Goal: Task Accomplishment & Management: Use online tool/utility

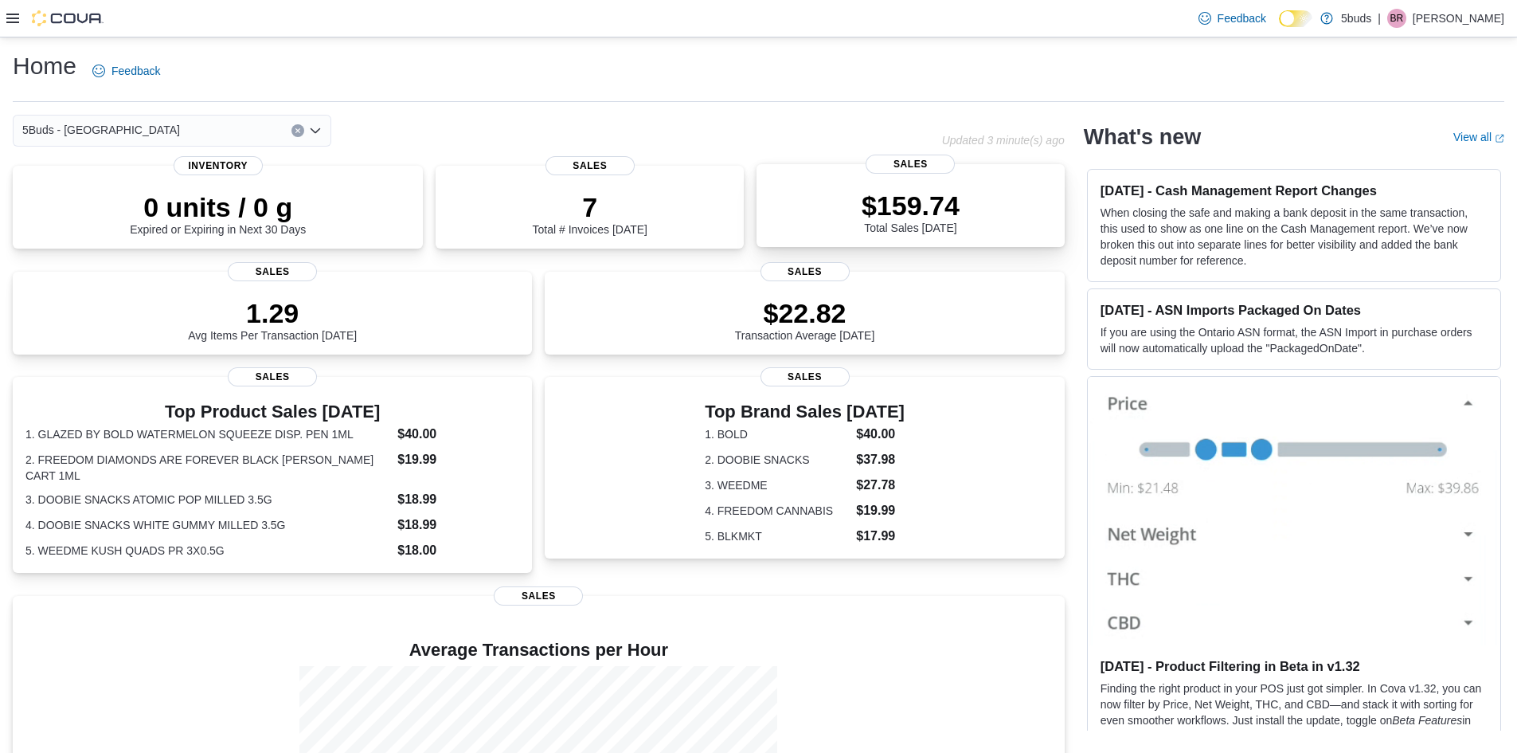
click at [922, 223] on div "$159.74 Total Sales [DATE]" at bounding box center [911, 212] width 98 height 45
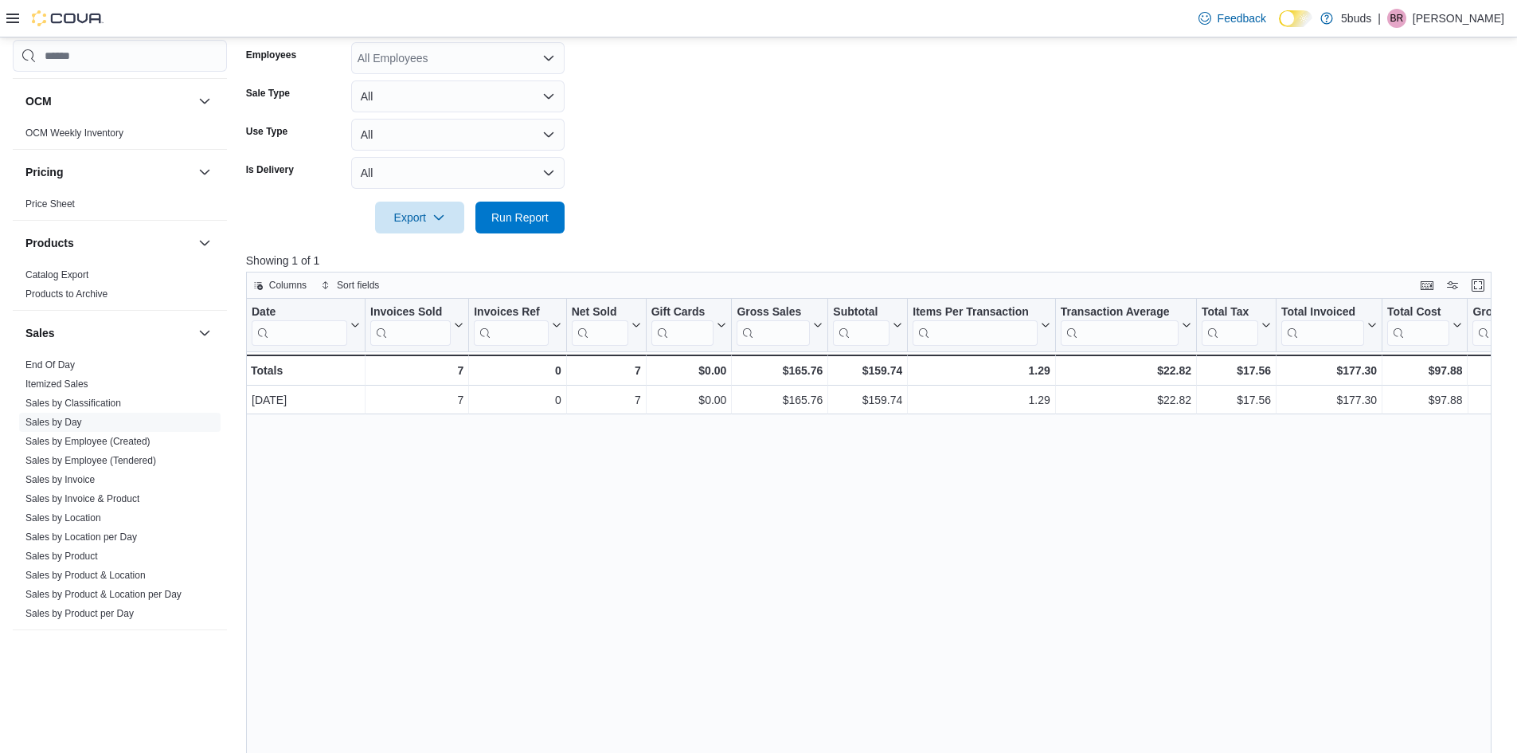
scroll to position [1156, 0]
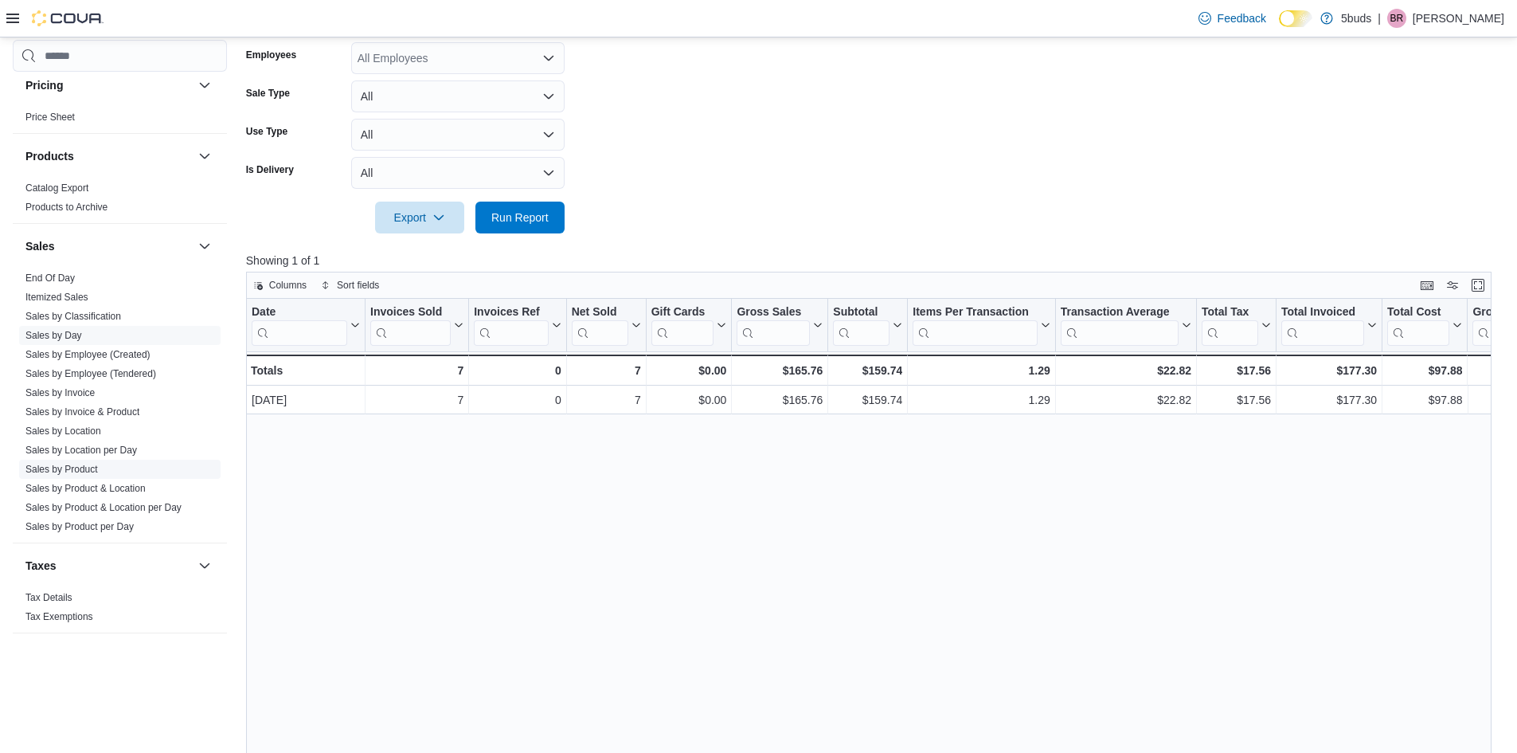
click at [84, 464] on link "Sales by Product" at bounding box center [61, 469] width 72 height 11
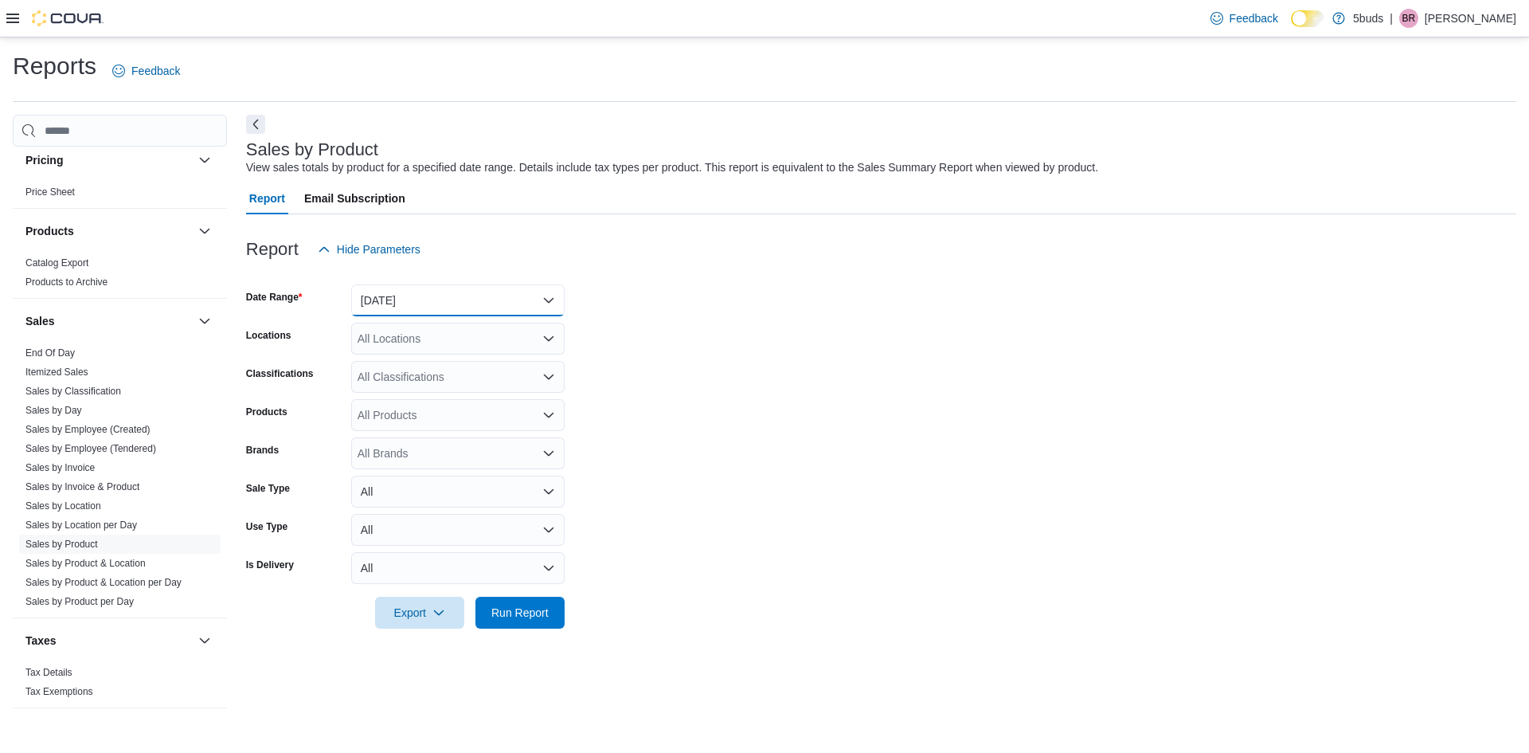
click at [412, 306] on button "Yesterday" at bounding box center [457, 300] width 213 height 32
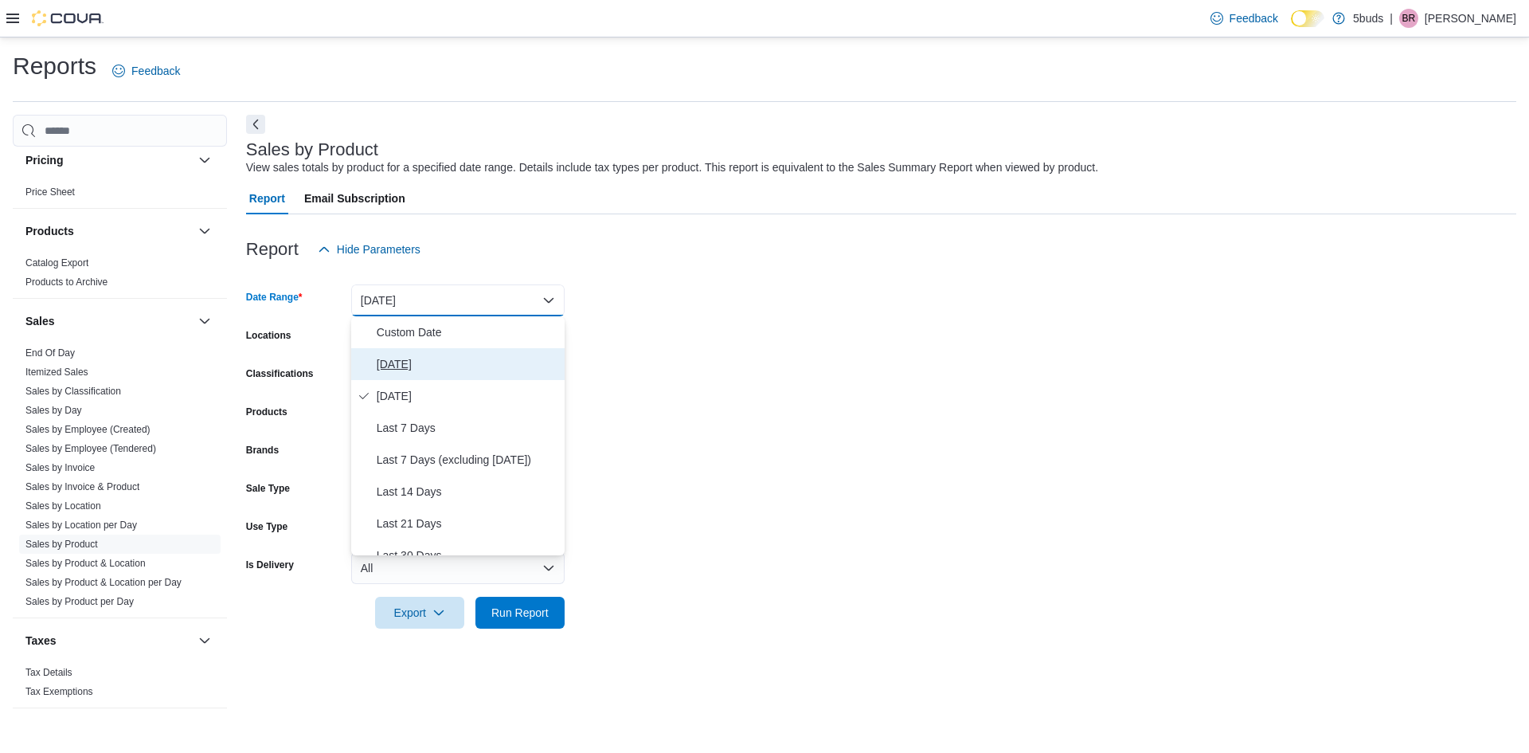
click at [406, 361] on span "Today" at bounding box center [468, 363] width 182 height 19
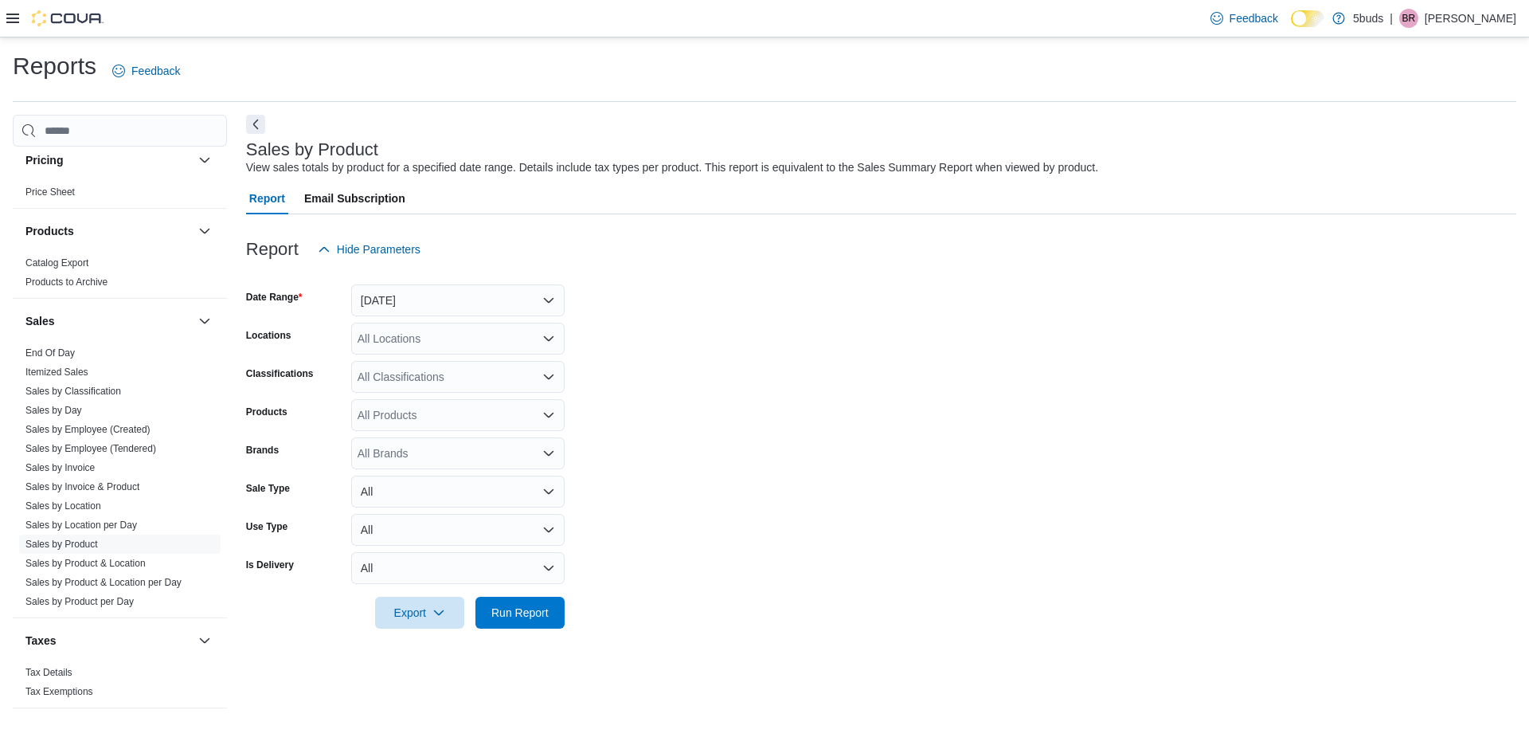
click at [699, 439] on form "Date Range Today Locations All Locations Classifications All Classifications Pr…" at bounding box center [881, 446] width 1270 height 363
click at [492, 615] on span "Run Report" at bounding box center [519, 612] width 57 height 16
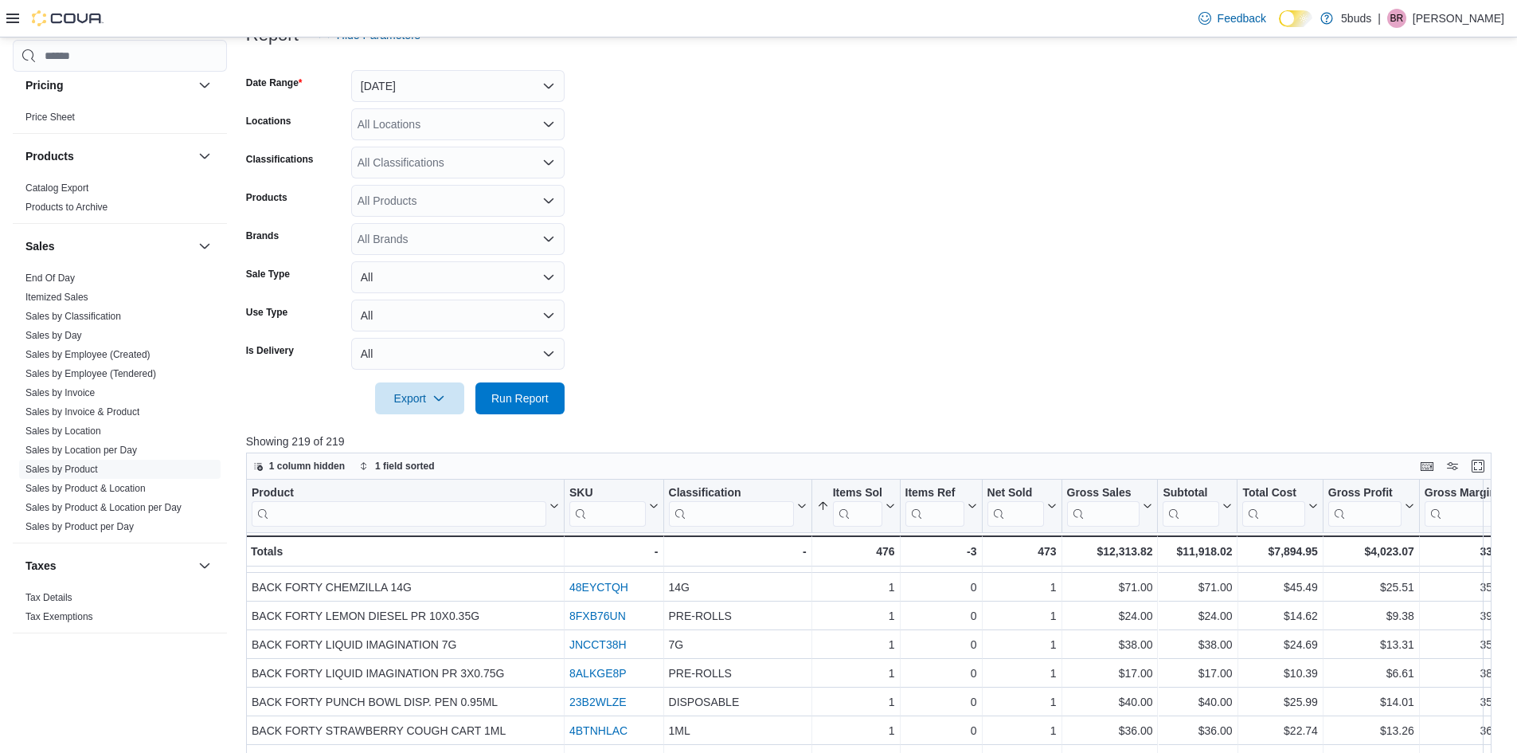
scroll to position [80, 0]
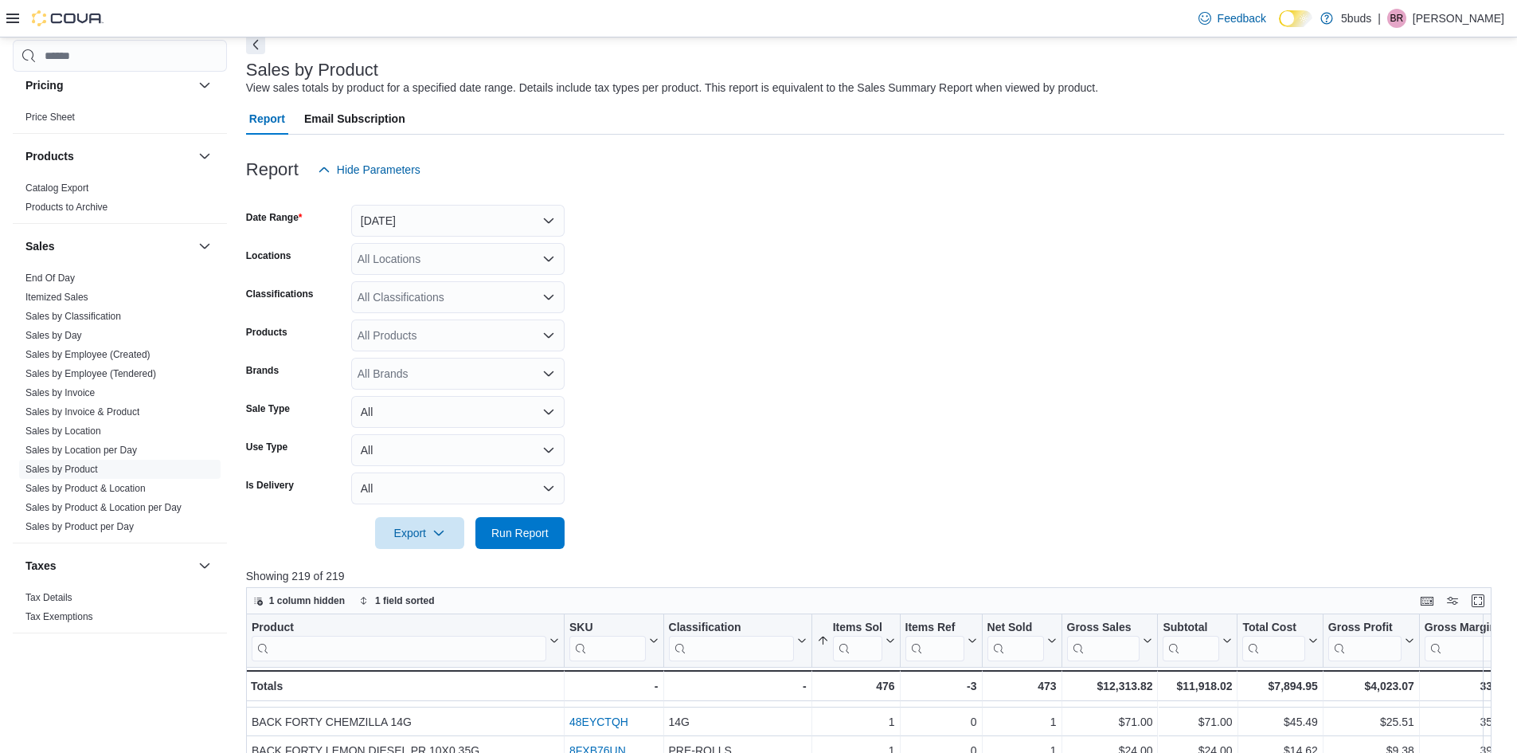
click at [487, 264] on div "All Locations" at bounding box center [457, 259] width 213 height 32
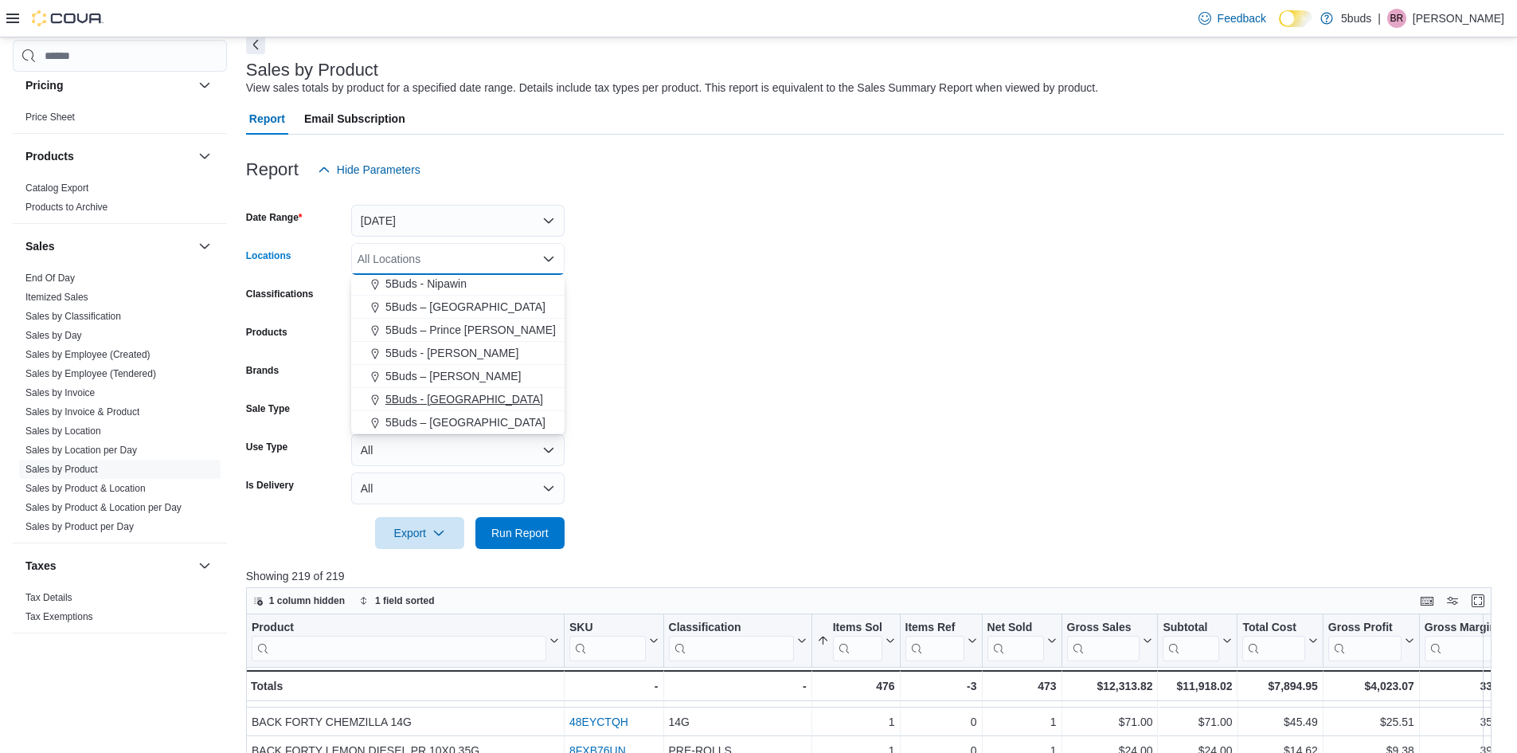
click at [457, 397] on span "5Buds - [GEOGRAPHIC_DATA]" at bounding box center [464, 399] width 158 height 16
click at [523, 526] on span "Run Report" at bounding box center [519, 532] width 57 height 16
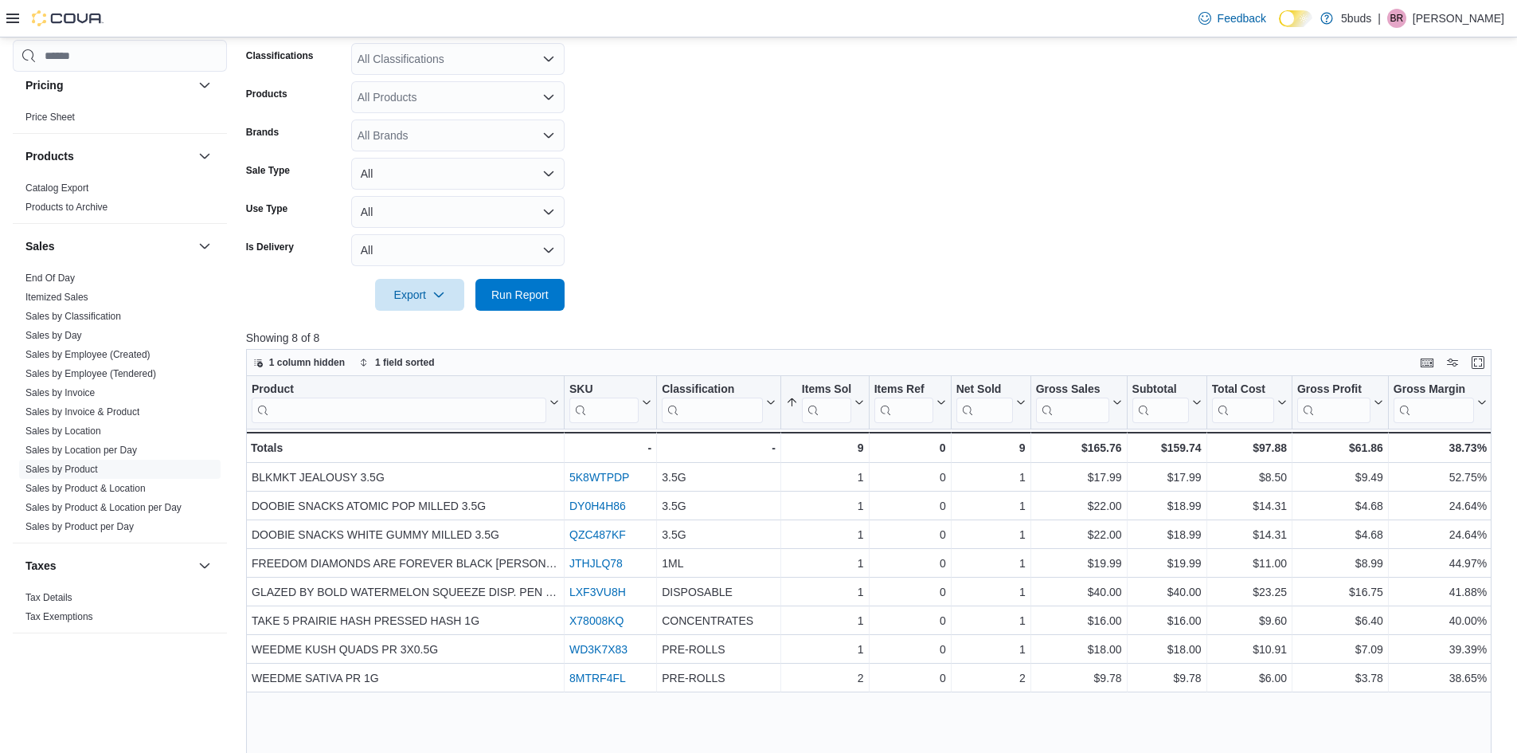
scroll to position [319, 0]
click at [848, 285] on form "Date Range Today Locations 5Buds - Weyburn Classifications All Classifications …" at bounding box center [875, 128] width 1258 height 363
click at [938, 210] on form "Date Range Today Locations 5Buds - Weyburn Classifications All Classifications …" at bounding box center [875, 128] width 1258 height 363
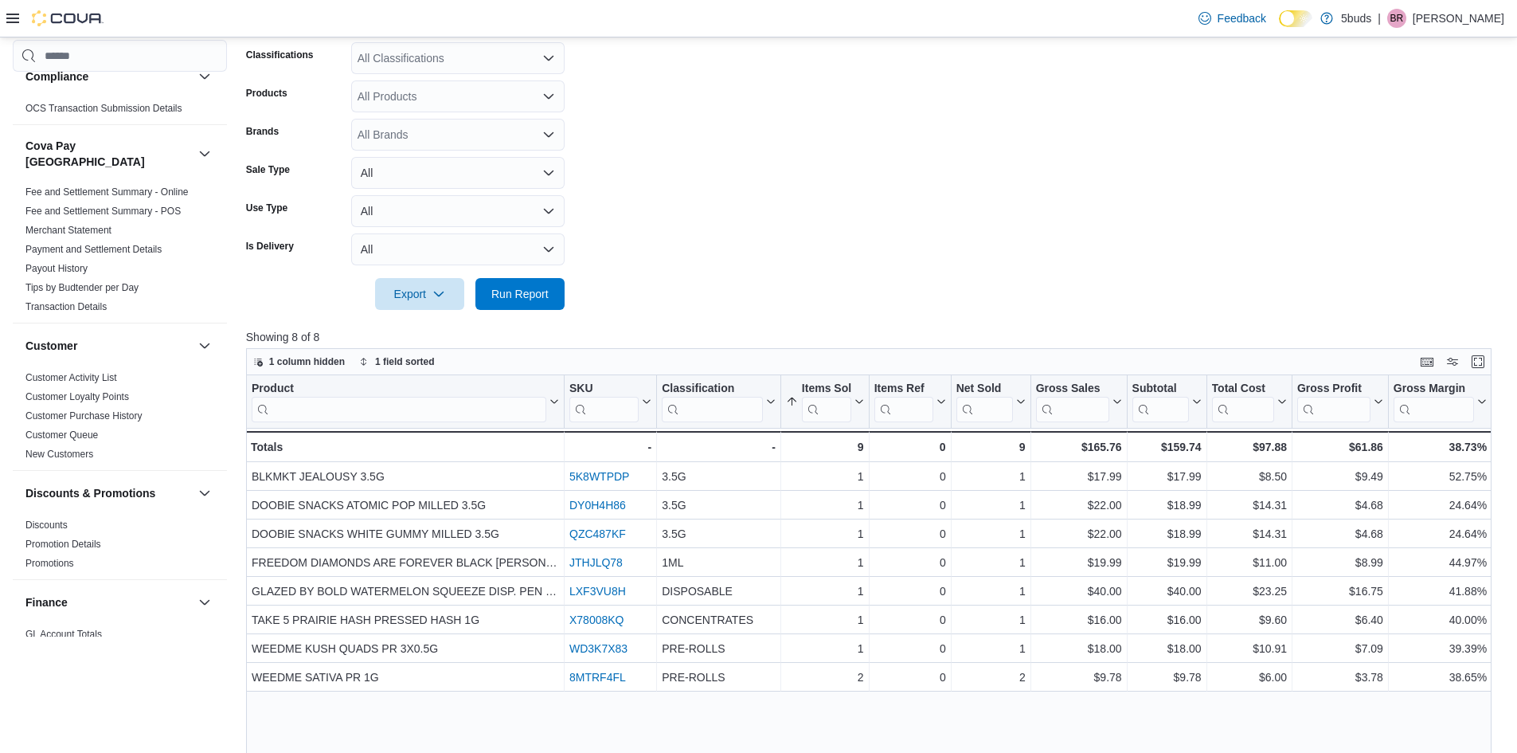
scroll to position [0, 0]
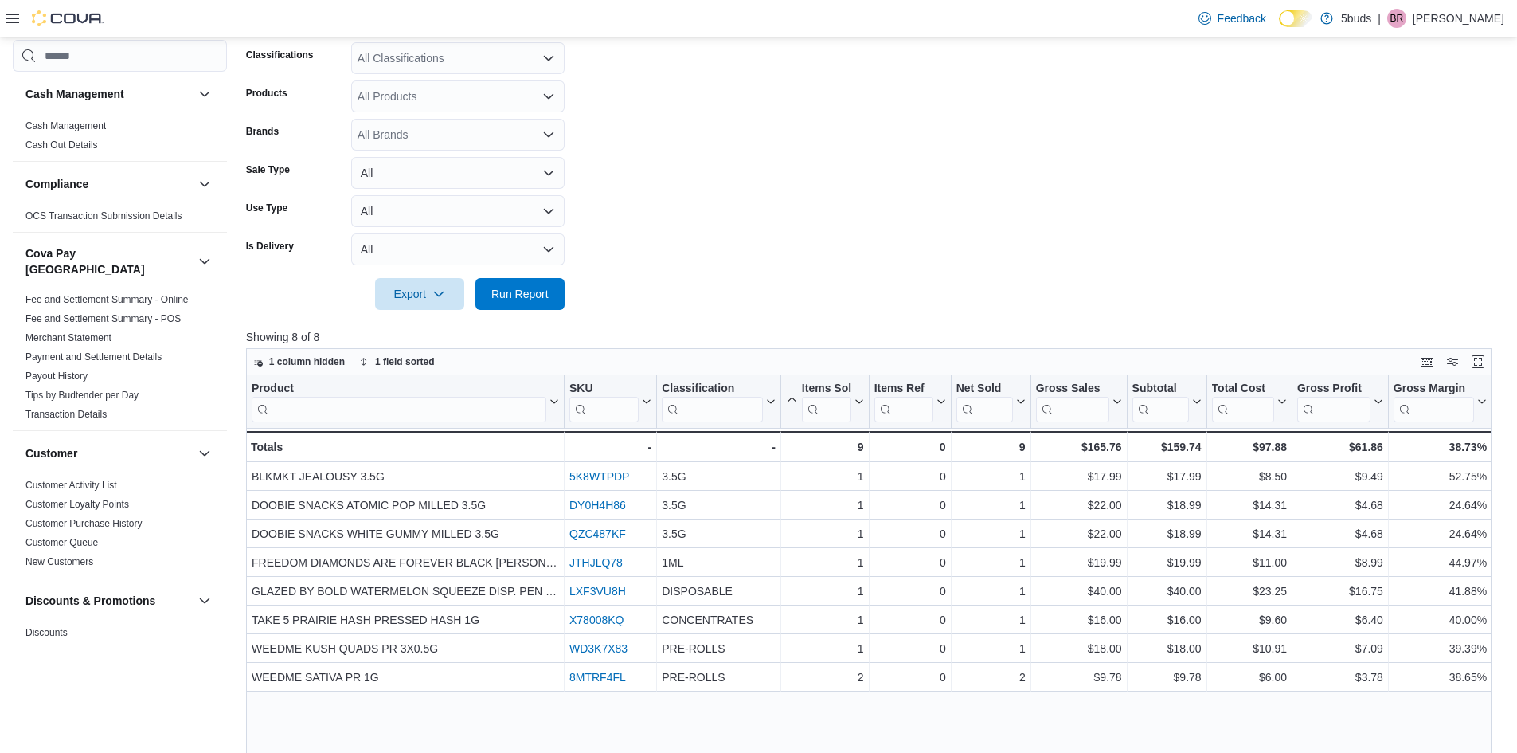
click at [0, 20] on div "Feedback Dark Mode 5buds | BR Briannen Rubin" at bounding box center [758, 18] width 1517 height 37
click at [3, 17] on div "Feedback Dark Mode 5buds | BR Briannen Rubin" at bounding box center [758, 18] width 1517 height 37
click at [6, 14] on div "Feedback Dark Mode 5buds | BR Briannen Rubin" at bounding box center [758, 18] width 1517 height 37
click at [12, 24] on icon at bounding box center [12, 18] width 13 height 13
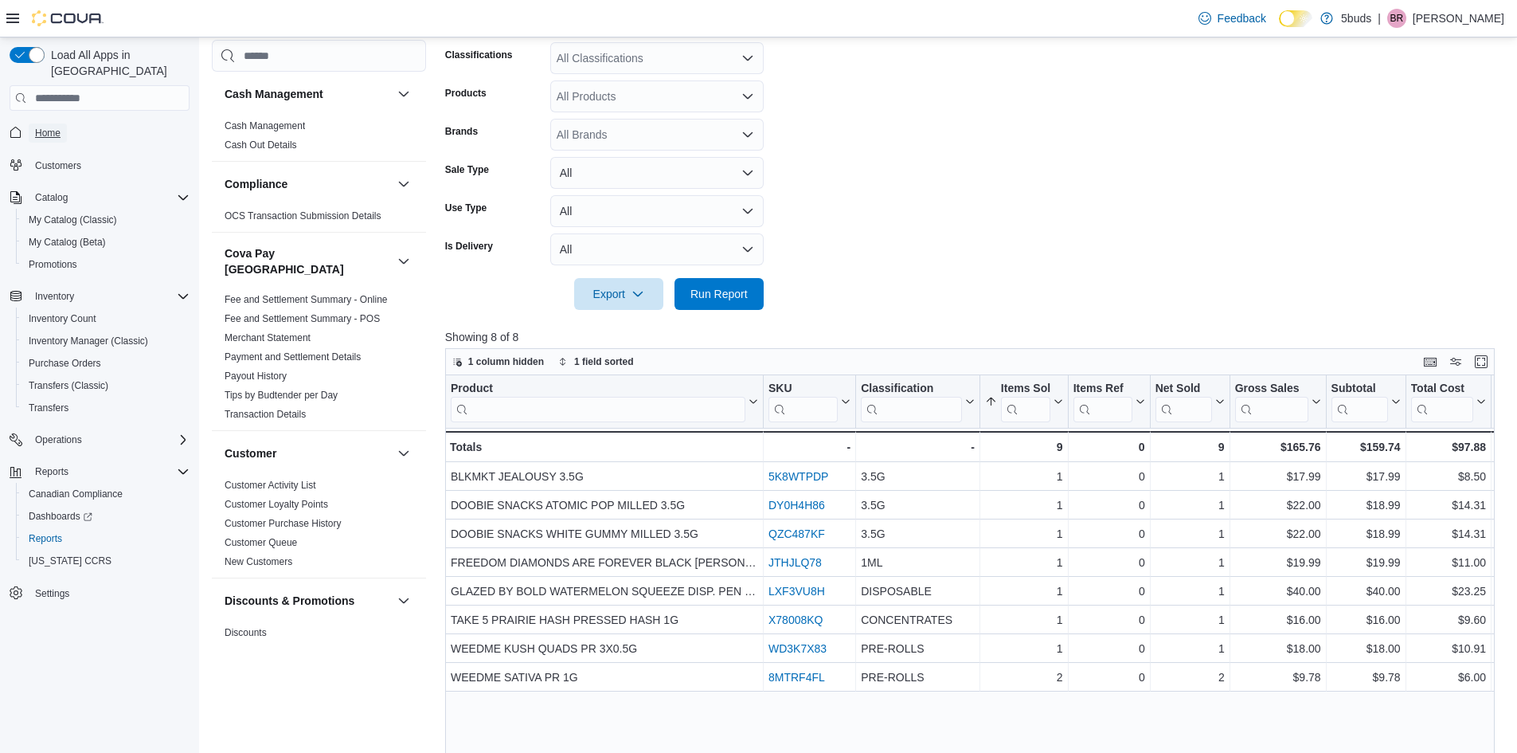
click at [45, 127] on span "Home" at bounding box center [47, 133] width 25 height 13
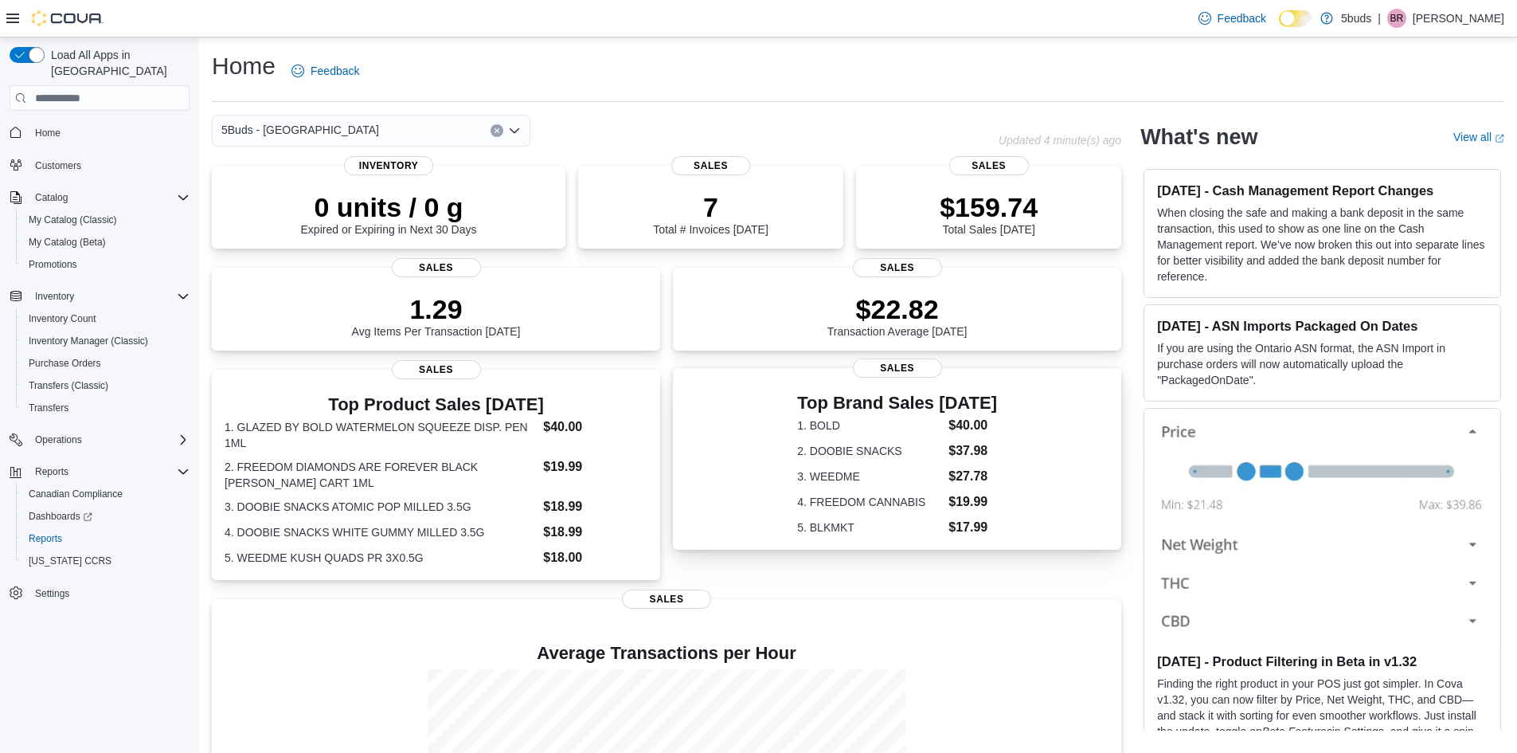
click at [1023, 439] on div "Top Brand Sales Today 1. BOLD $40.00 2. DOOBIE SNACKS $37.98 3. WEEDME $27.78 4…" at bounding box center [897, 462] width 423 height 150
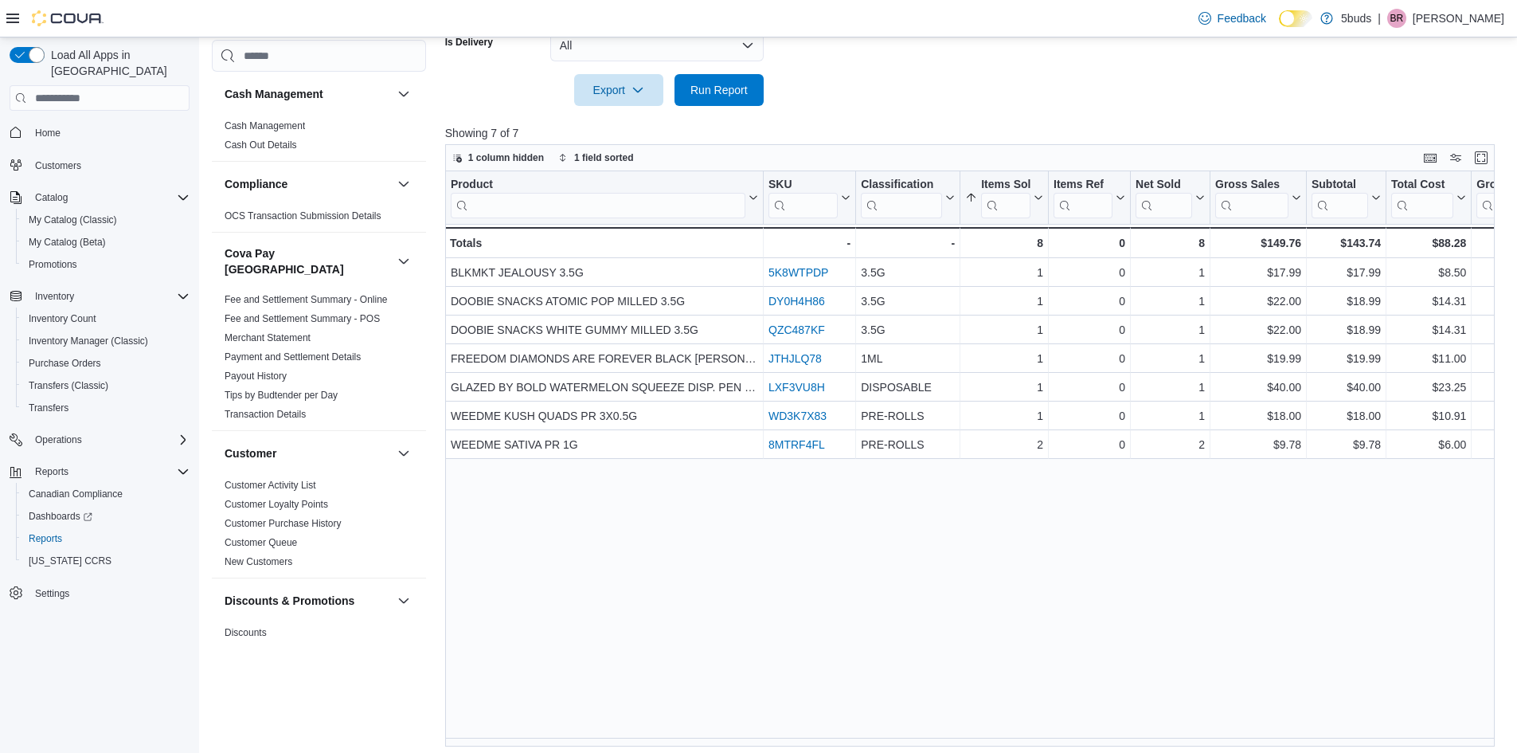
scroll to position [600, 0]
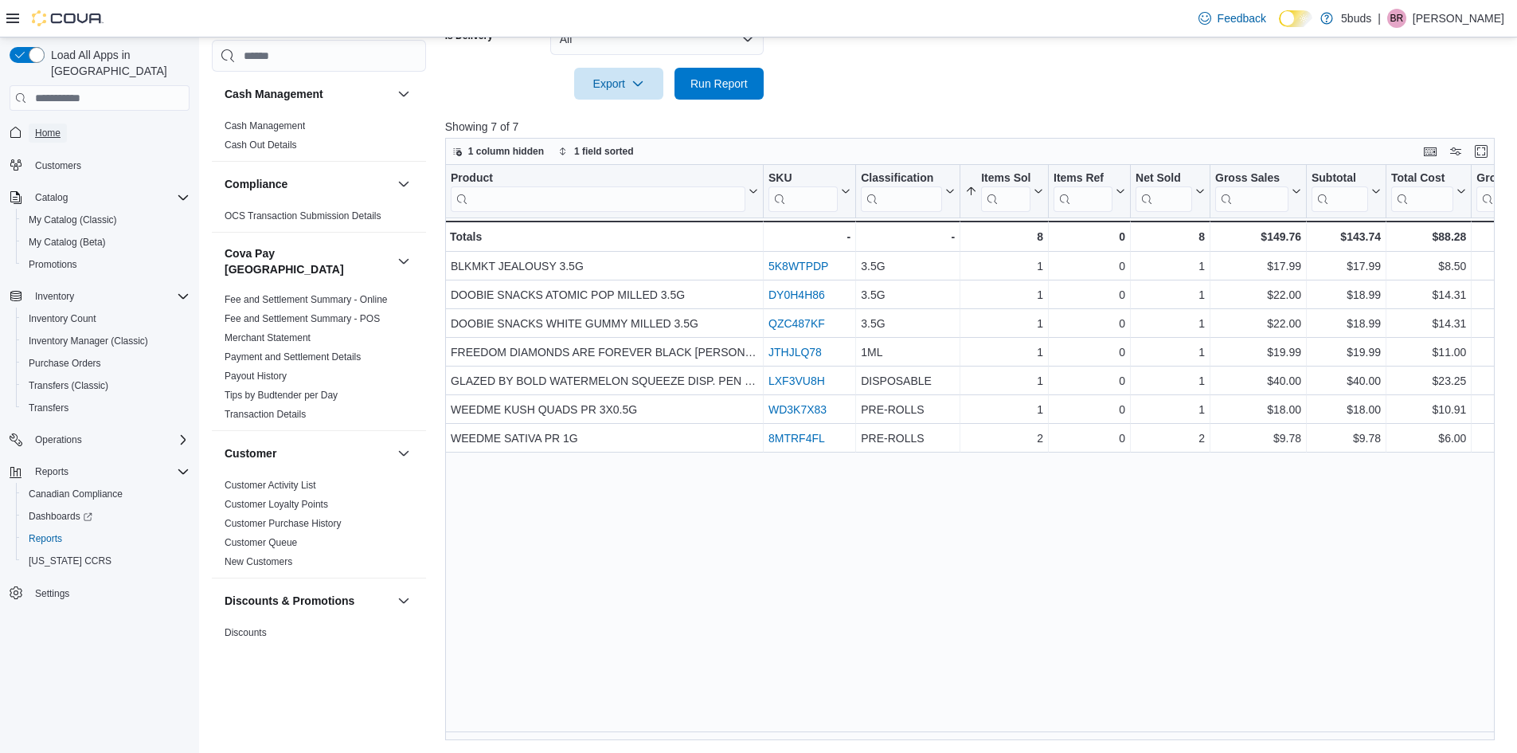
drag, startPoint x: 52, startPoint y: 124, endPoint x: 18, endPoint y: 136, distance: 36.3
click at [52, 124] on span "Home" at bounding box center [47, 132] width 25 height 19
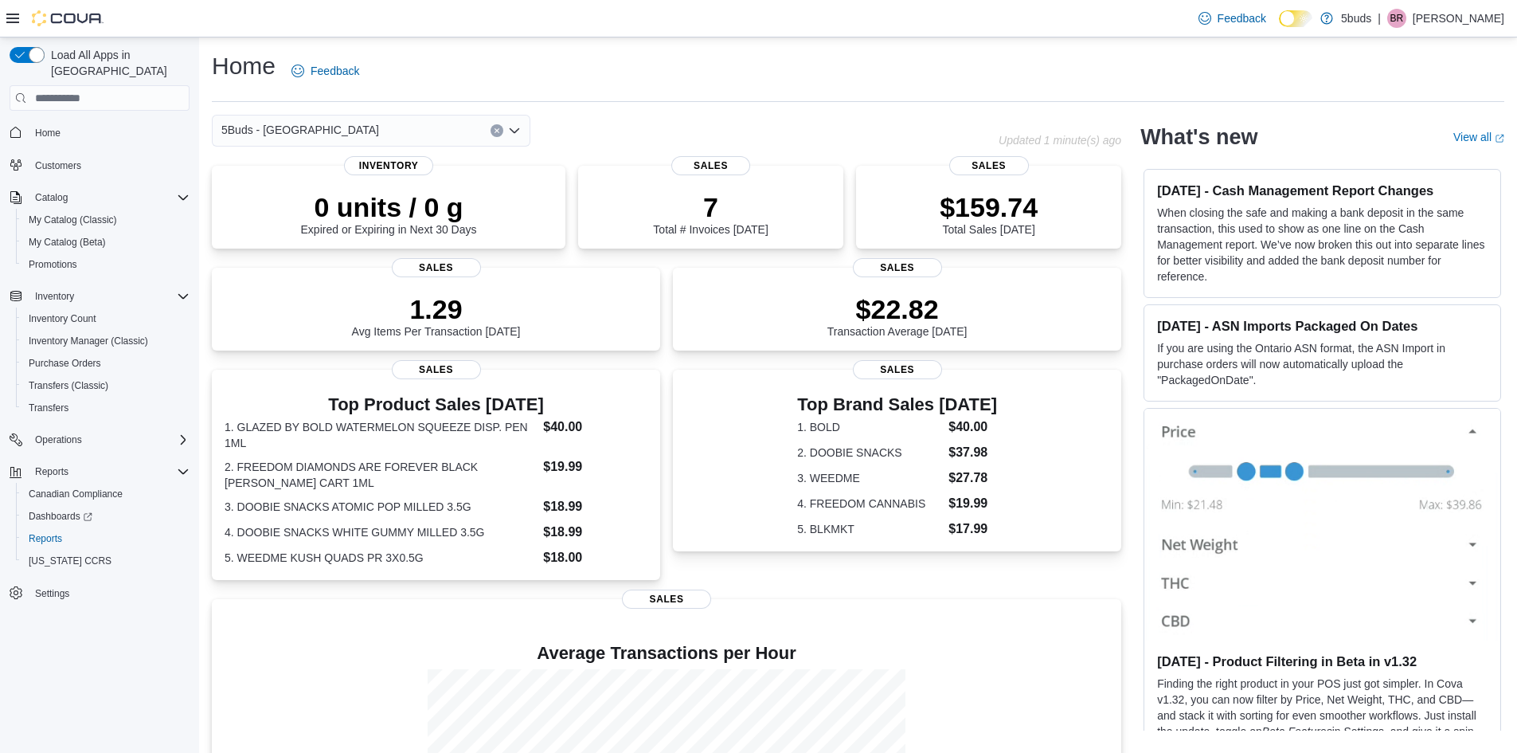
click at [77, 122] on span "Home" at bounding box center [109, 132] width 161 height 20
click at [42, 532] on span "Reports" at bounding box center [45, 538] width 33 height 13
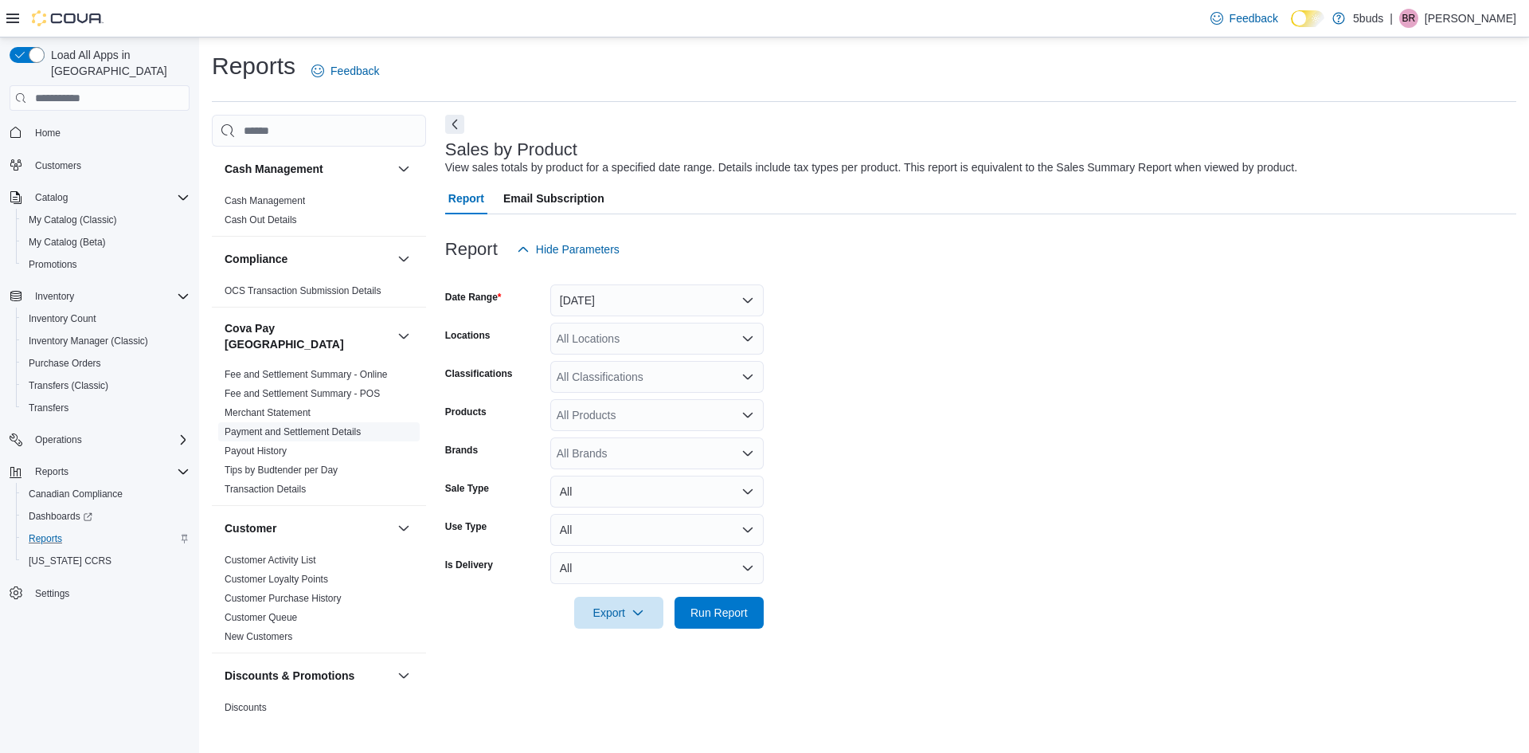
scroll to position [319, 0]
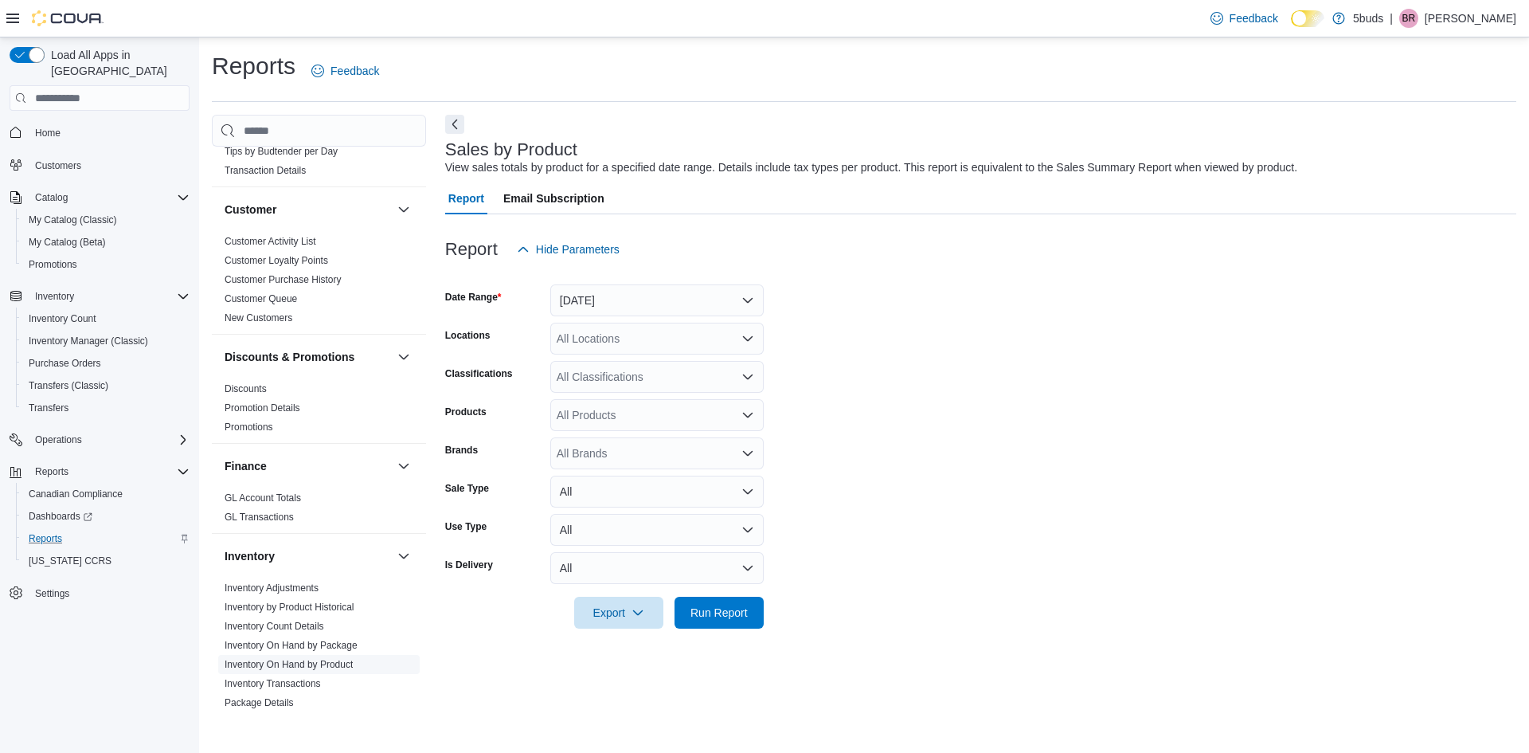
click at [321, 659] on link "Inventory On Hand by Product" at bounding box center [289, 664] width 128 height 11
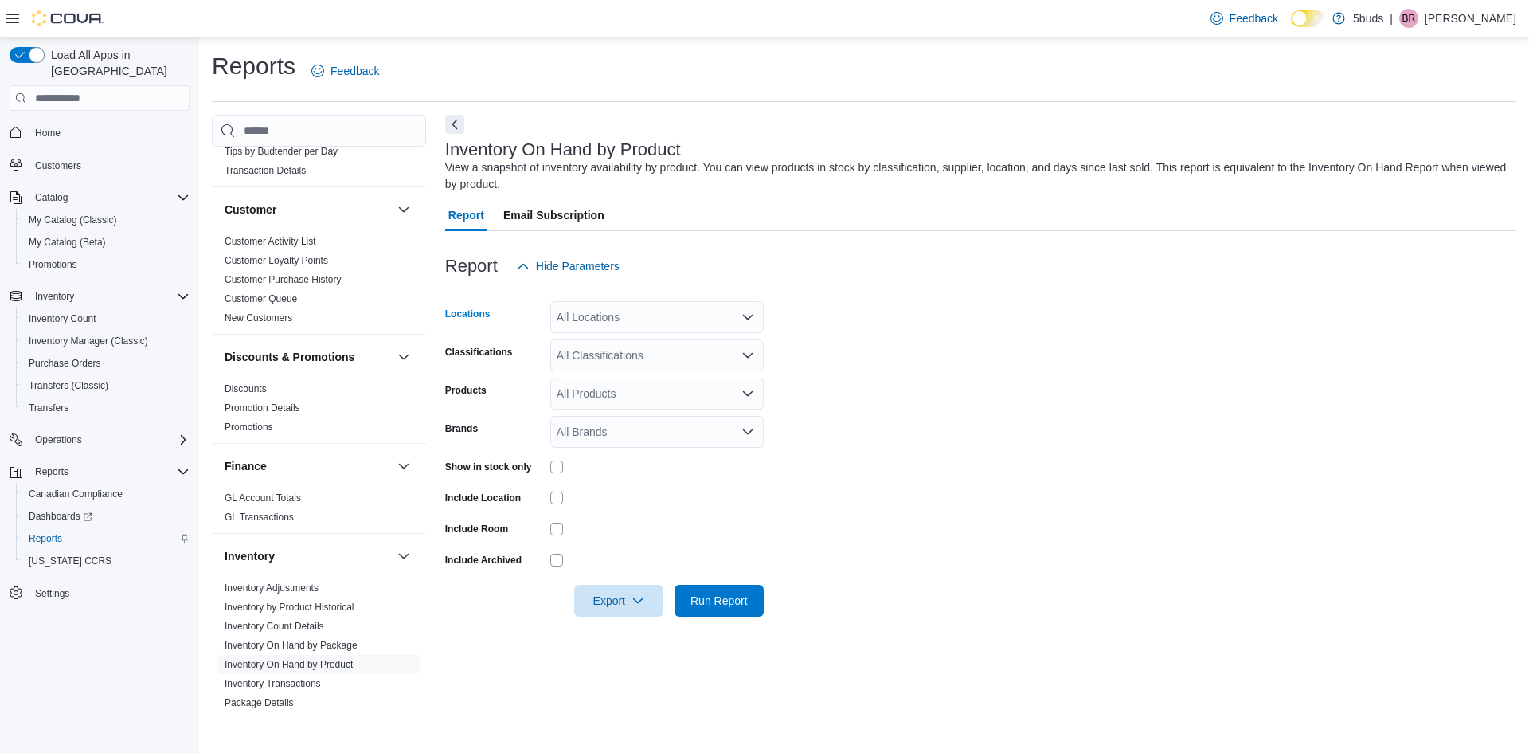
click at [659, 333] on div "All Locations" at bounding box center [656, 317] width 213 height 32
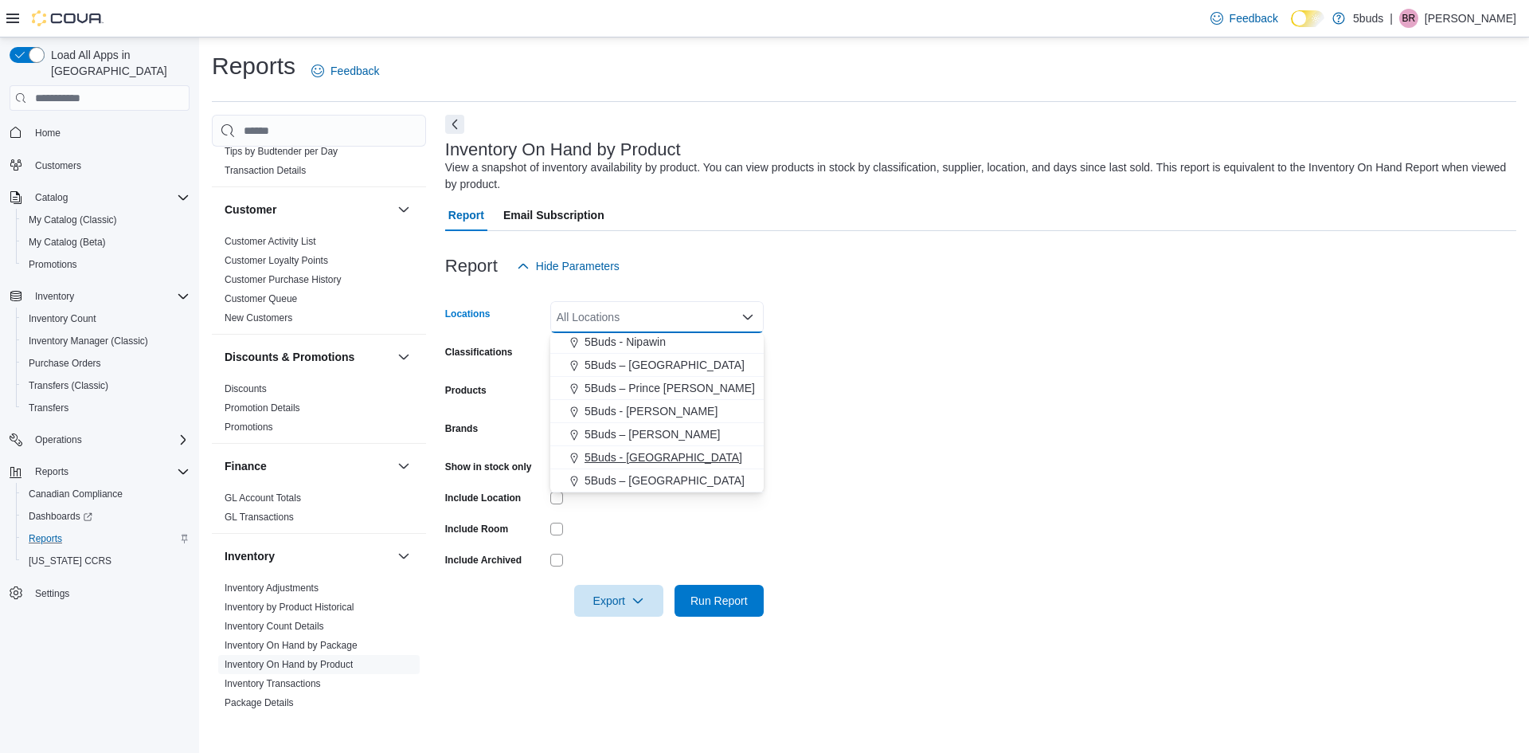
click at [647, 450] on span "5Buds - [GEOGRAPHIC_DATA]" at bounding box center [664, 457] width 158 height 16
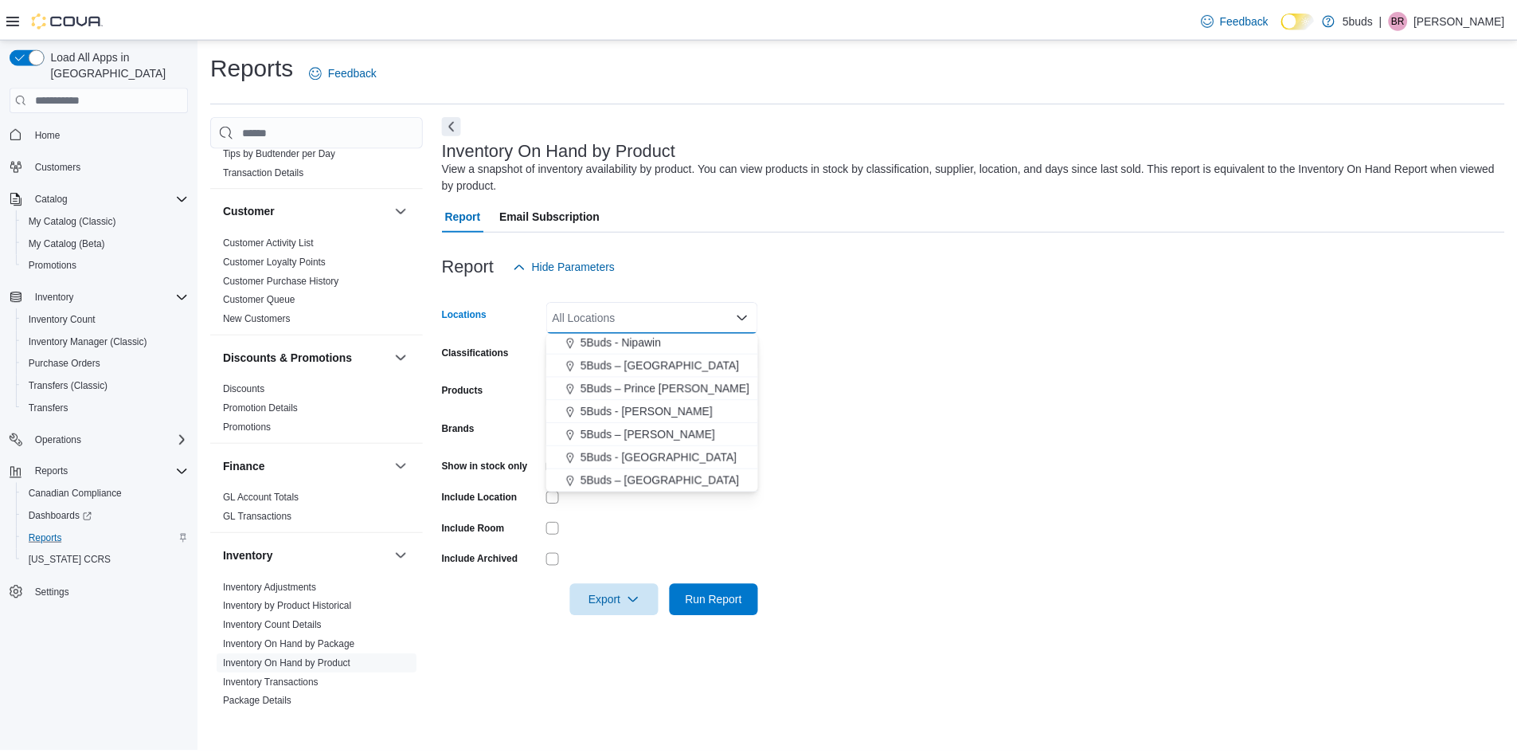
scroll to position [95, 0]
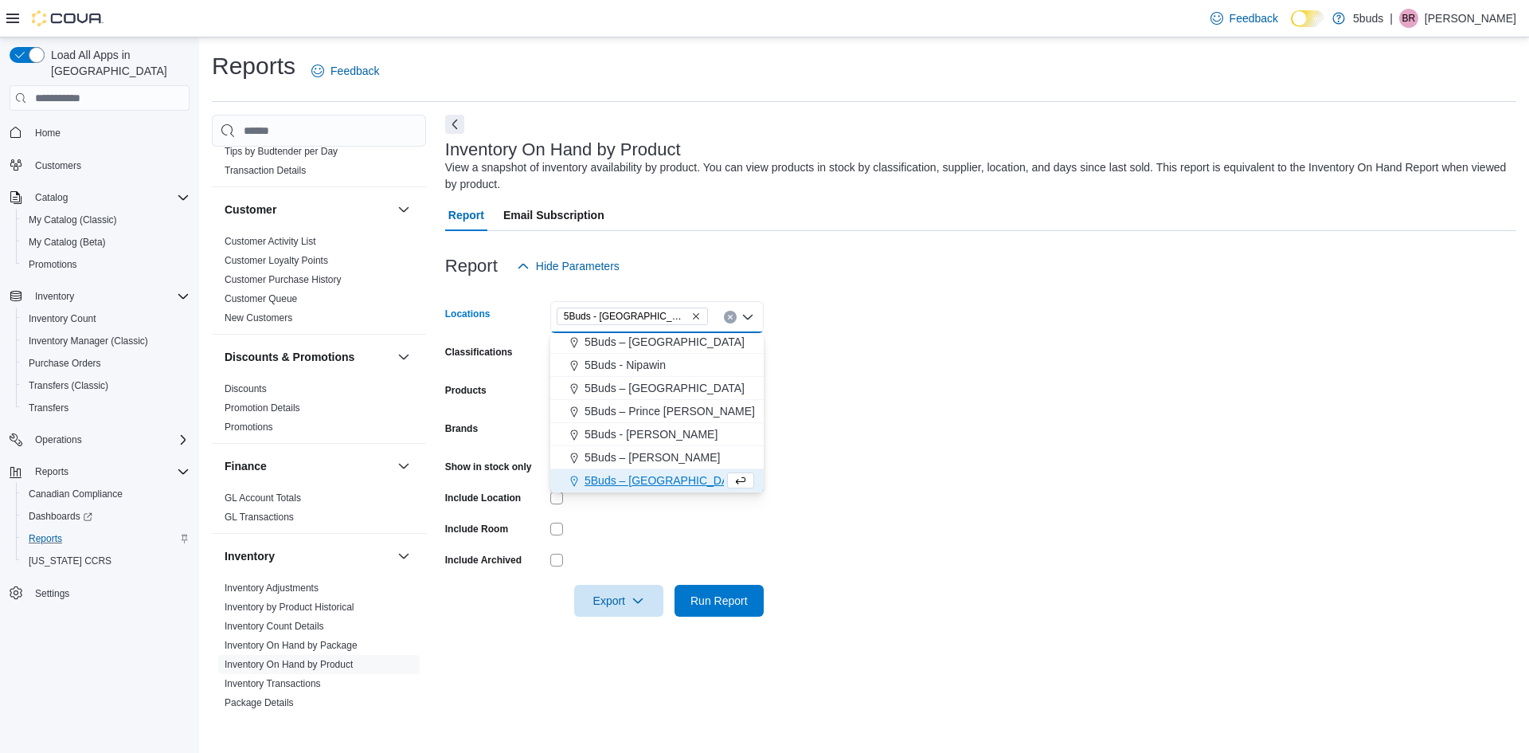
click at [906, 404] on form "Locations 5Buds - Weyburn Combo box. Selected. 5Buds - Weyburn. Press Backspace…" at bounding box center [980, 449] width 1071 height 334
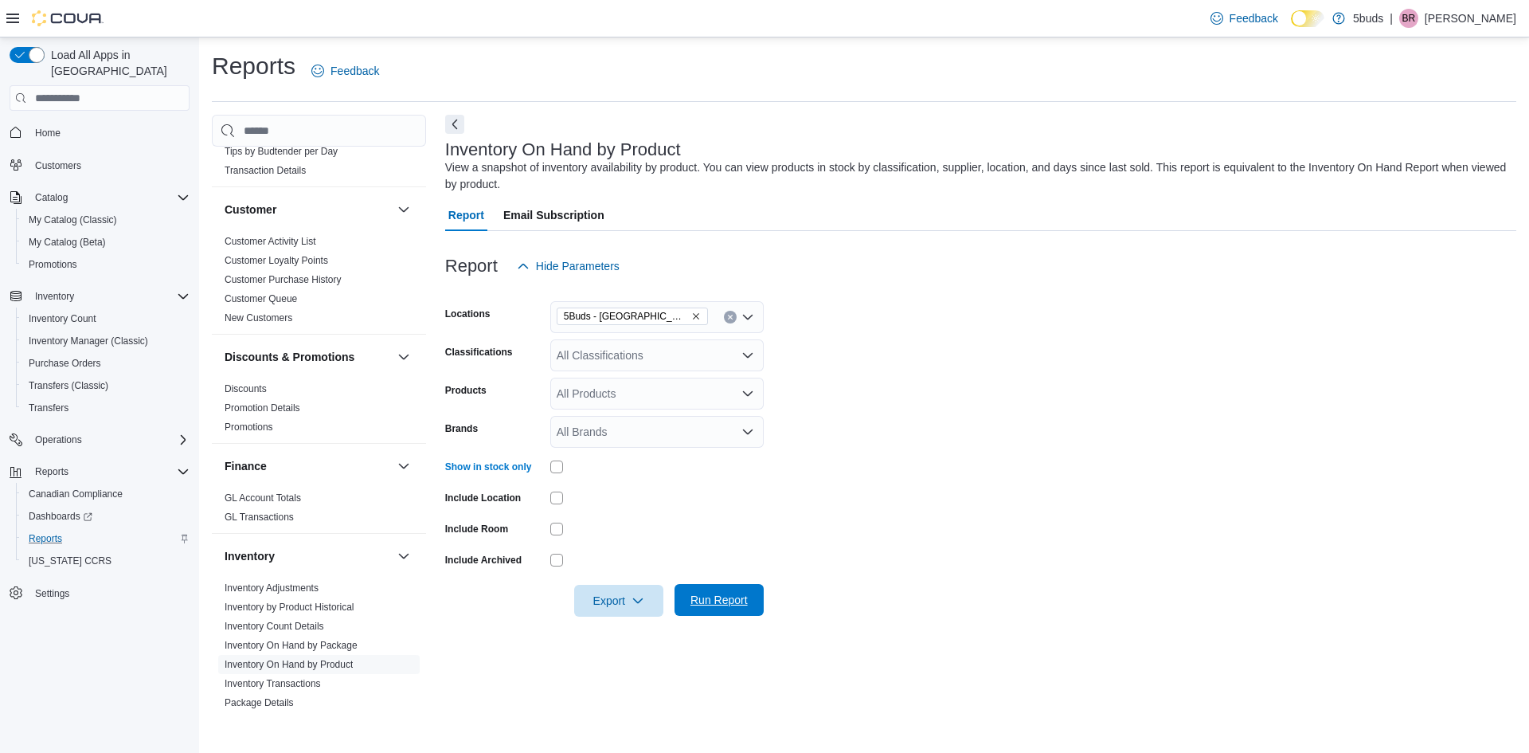
click at [702, 605] on span "Run Report" at bounding box center [718, 600] width 57 height 16
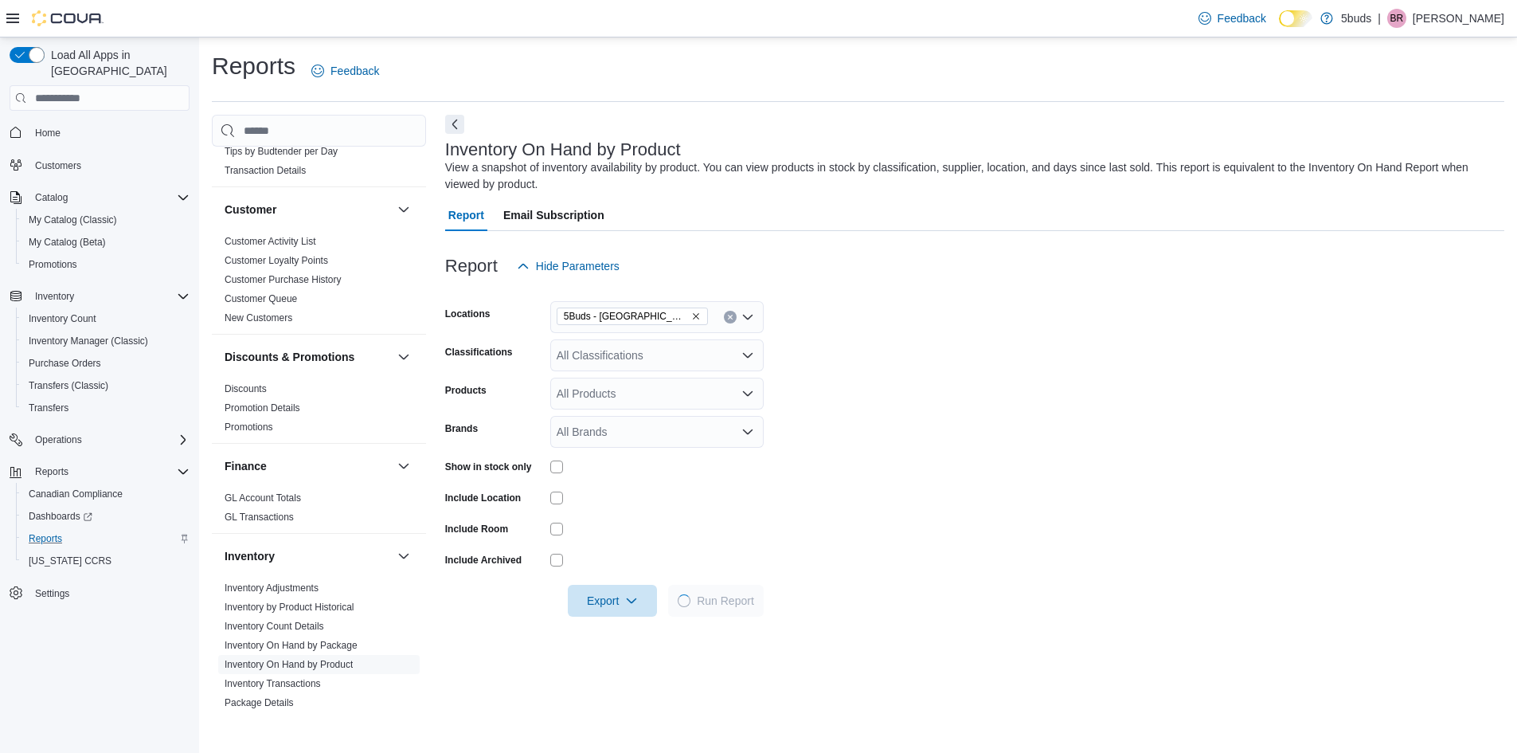
click at [642, 360] on div "All Classifications" at bounding box center [656, 355] width 213 height 32
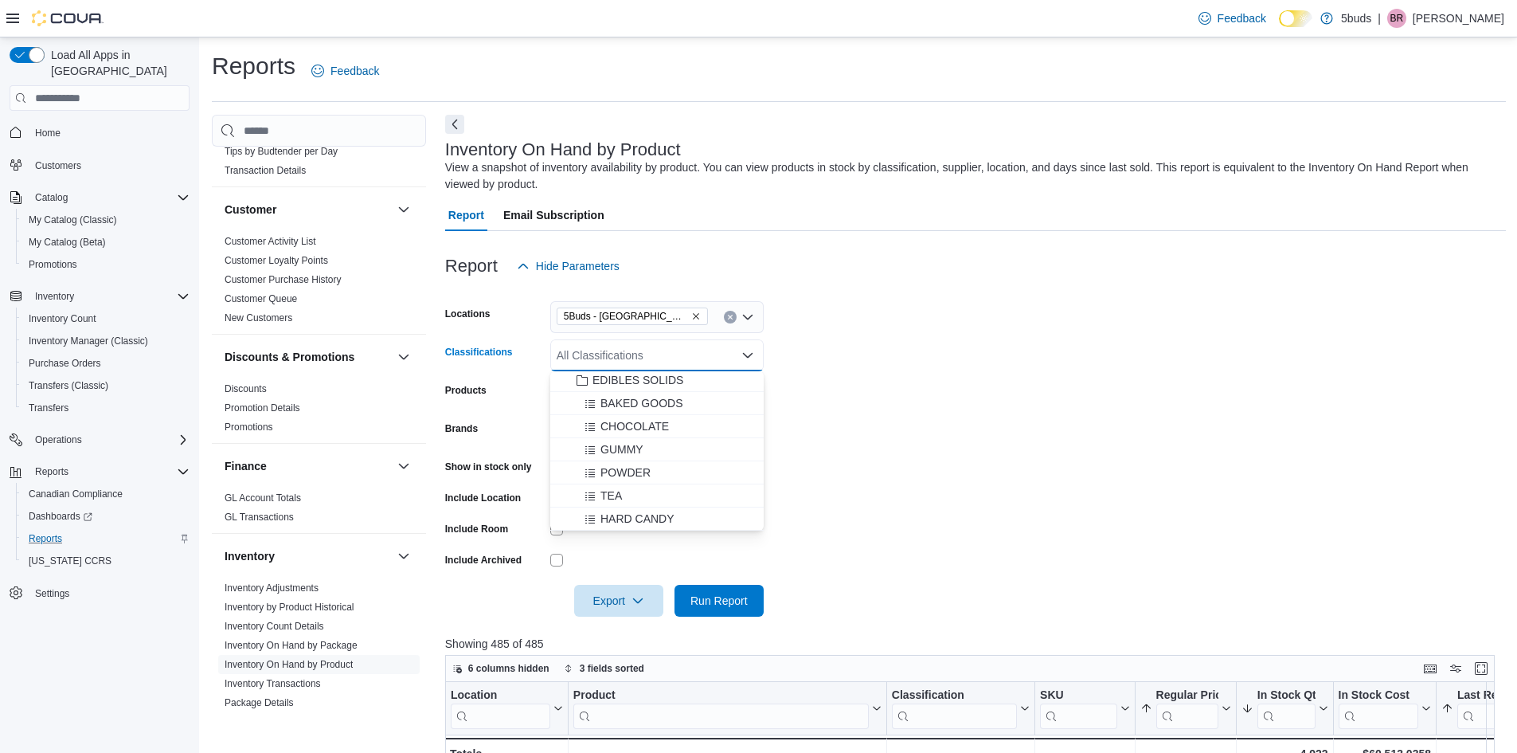
scroll to position [557, 0]
click at [636, 451] on span "GUMMY" at bounding box center [621, 448] width 43 height 16
click at [749, 604] on span "Run Report" at bounding box center [719, 600] width 70 height 32
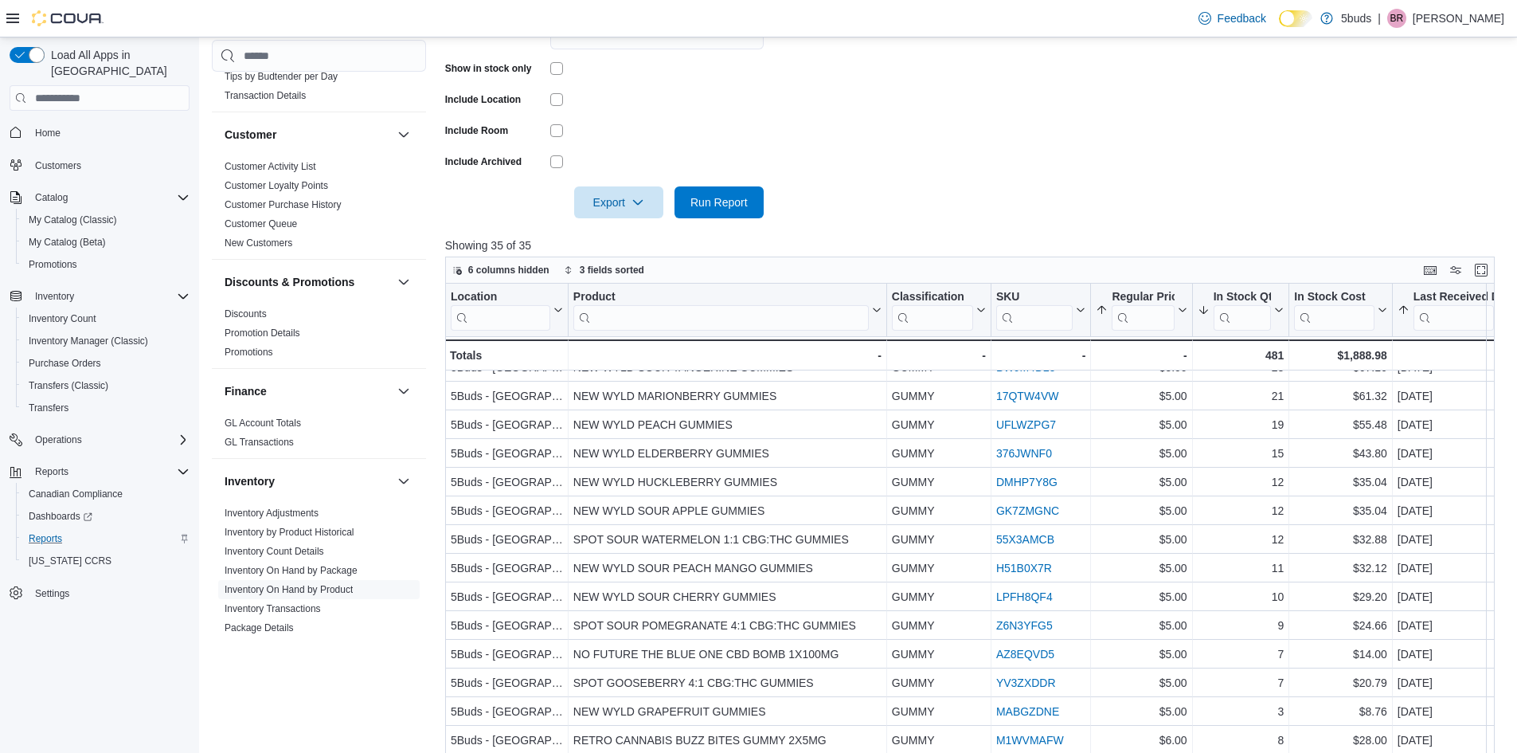
scroll to position [319, 0]
